Goal: Information Seeking & Learning: Learn about a topic

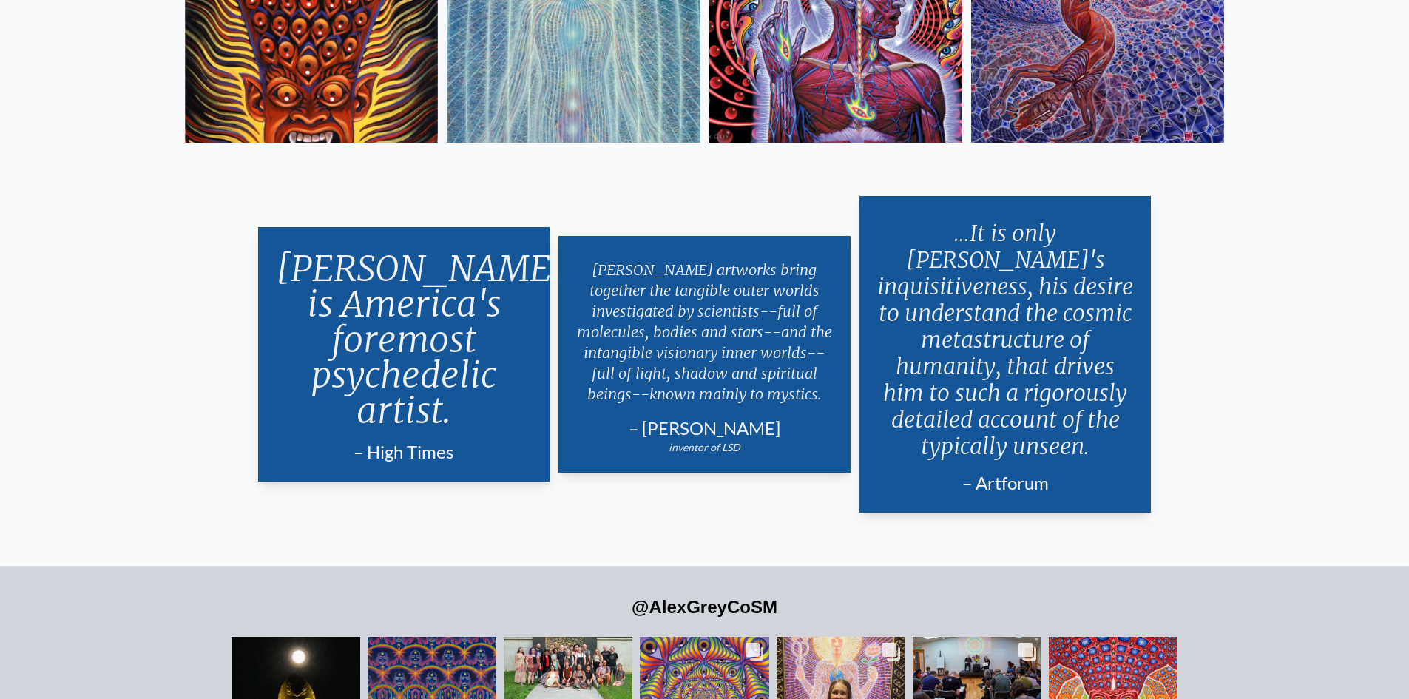
scroll to position [3624, 0]
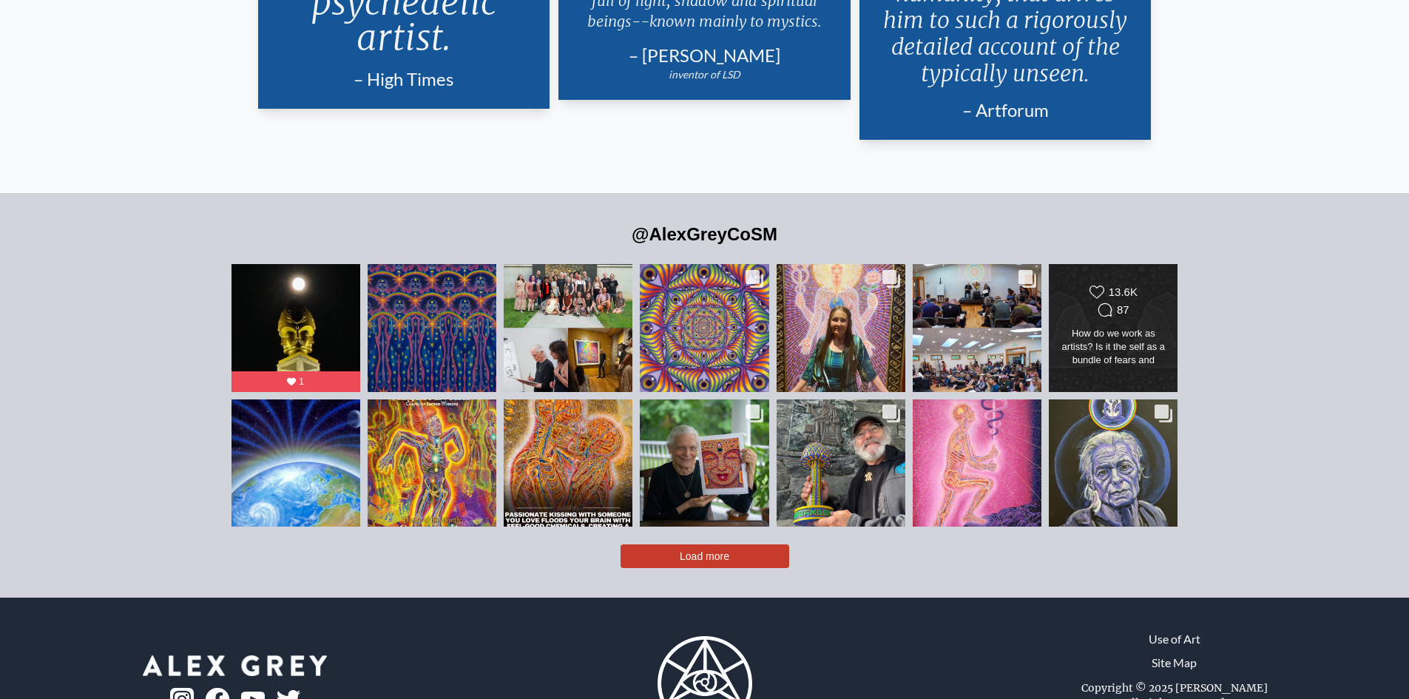
click at [1115, 327] on div "How do we work as artists? Is it the self as a bundle of fears and upsets and p…" at bounding box center [1113, 347] width 104 height 41
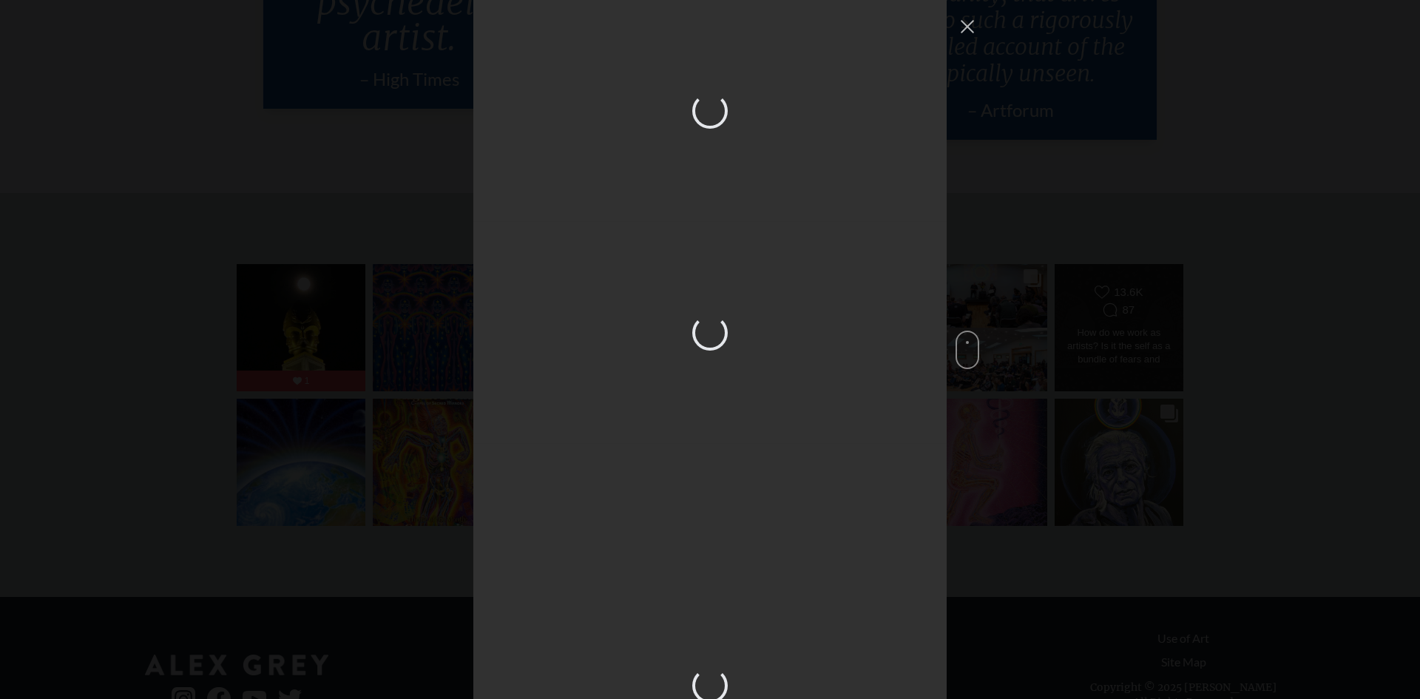
scroll to position [1683, 0]
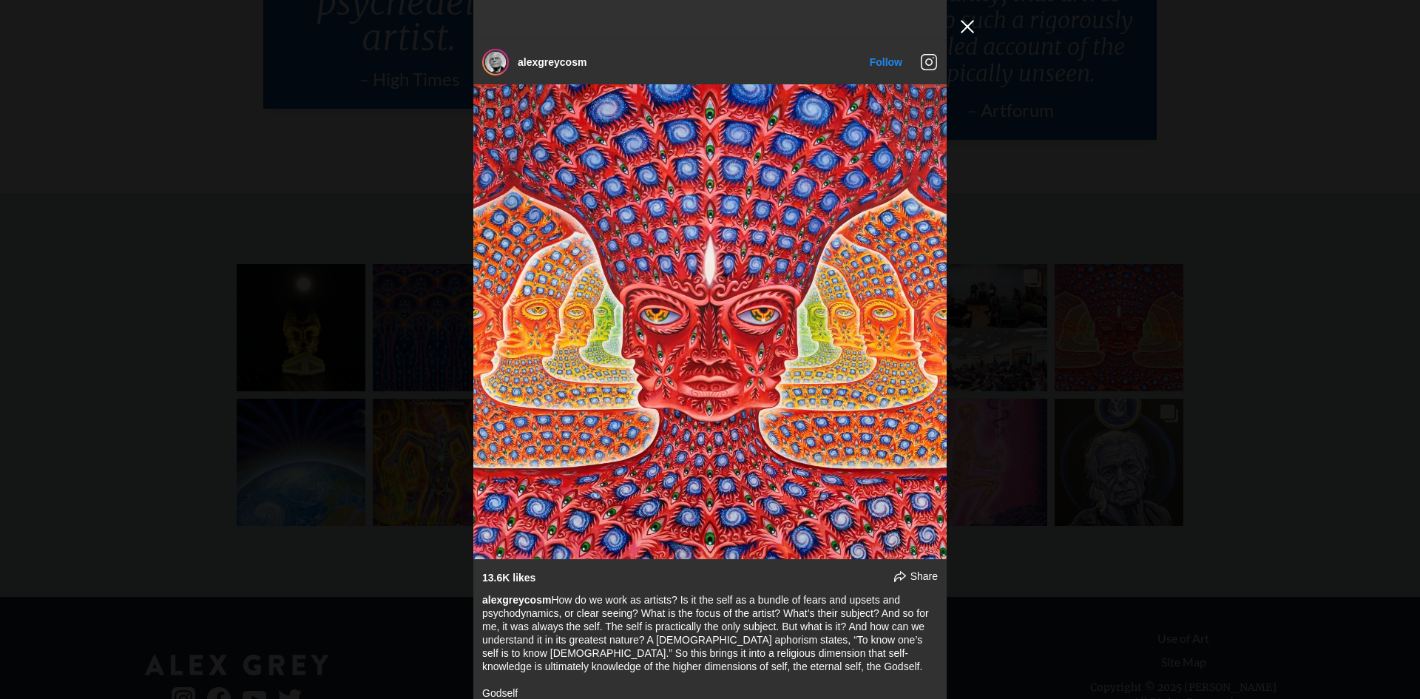
click at [962, 19] on button "Close Instagram Feed Popup" at bounding box center [968, 27] width 24 height 24
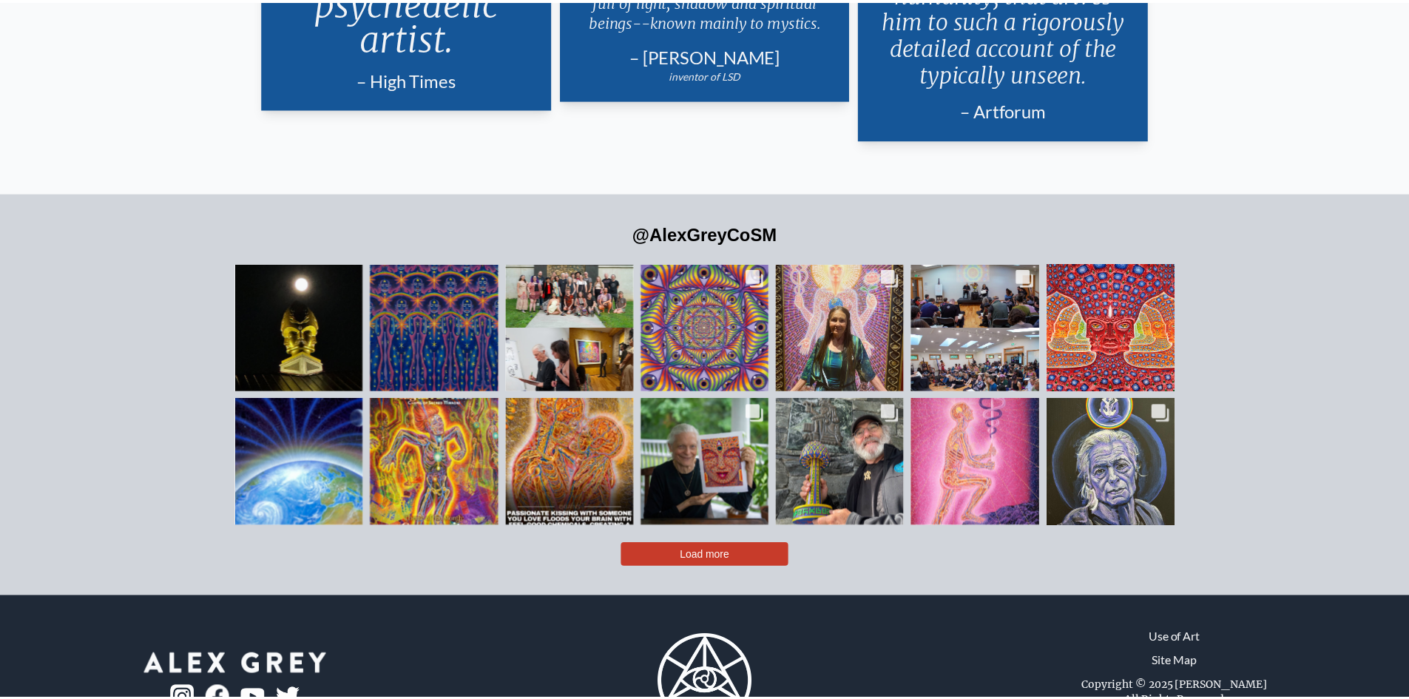
scroll to position [3624, 0]
